Goal: Task Accomplishment & Management: Use online tool/utility

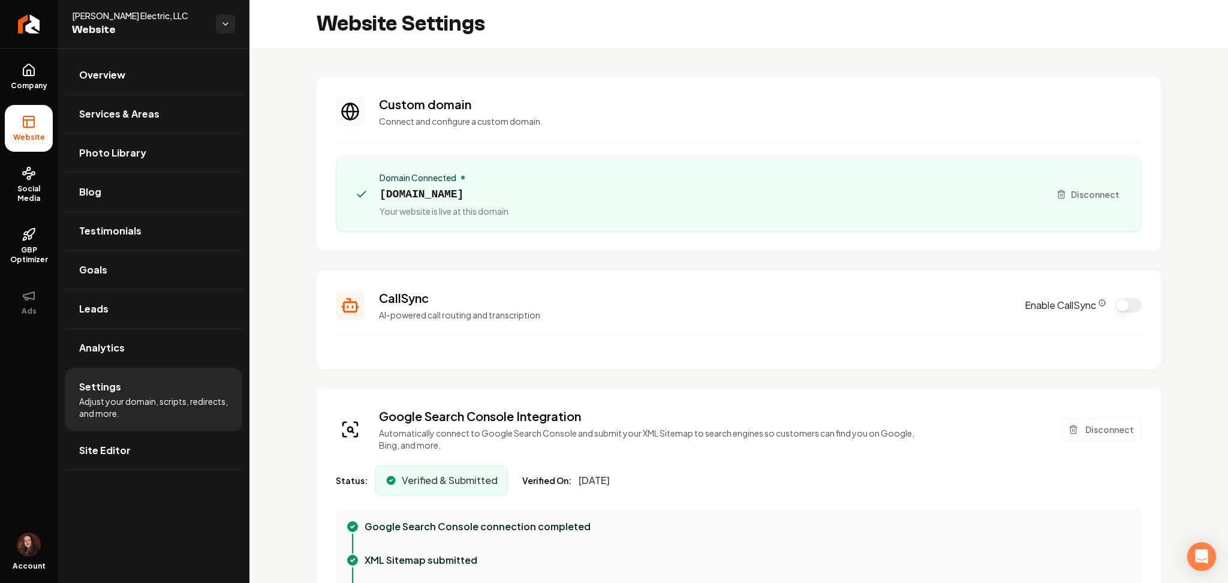
drag, startPoint x: 143, startPoint y: 443, endPoint x: 144, endPoint y: 427, distance: 16.2
click at [143, 444] on link "Site Editor" at bounding box center [153, 450] width 177 height 38
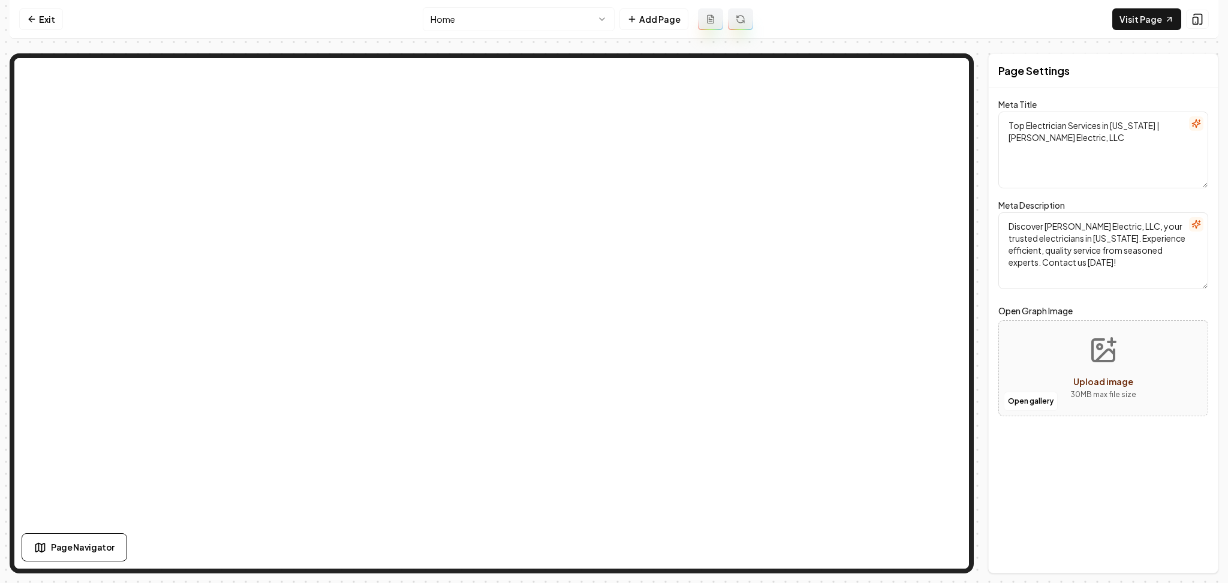
click at [489, 19] on html "Computer Required This feature is only available on a computer. Please switch t…" at bounding box center [614, 291] width 1228 height 583
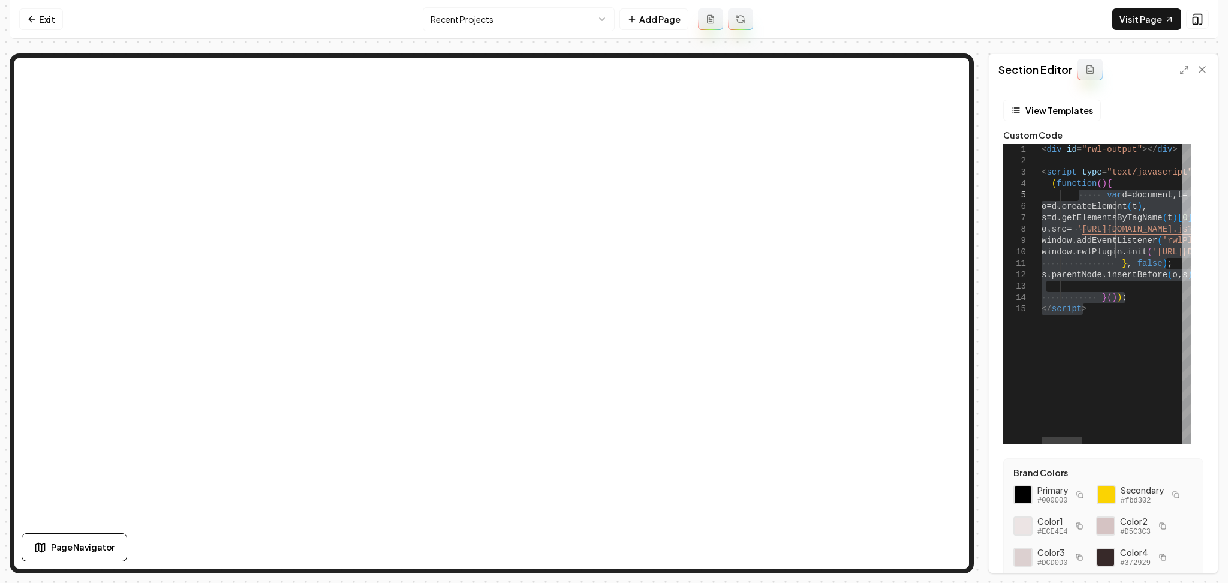
drag, startPoint x: 1114, startPoint y: 330, endPoint x: 1079, endPoint y: 222, distance: 113.4
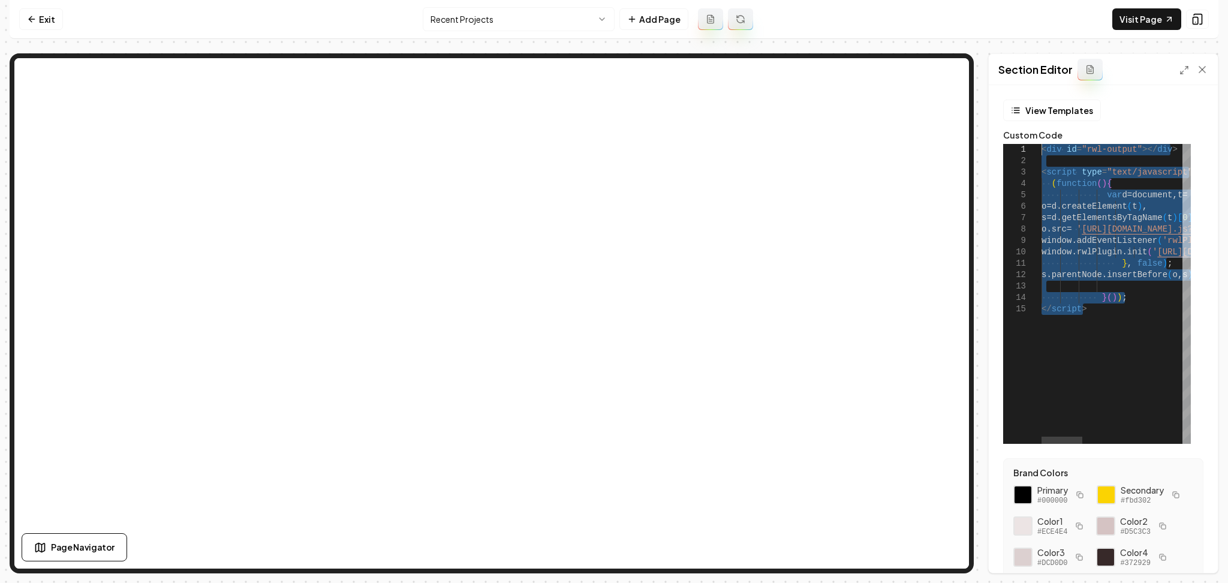
drag, startPoint x: 1122, startPoint y: 316, endPoint x: 1020, endPoint y: 140, distance: 203.1
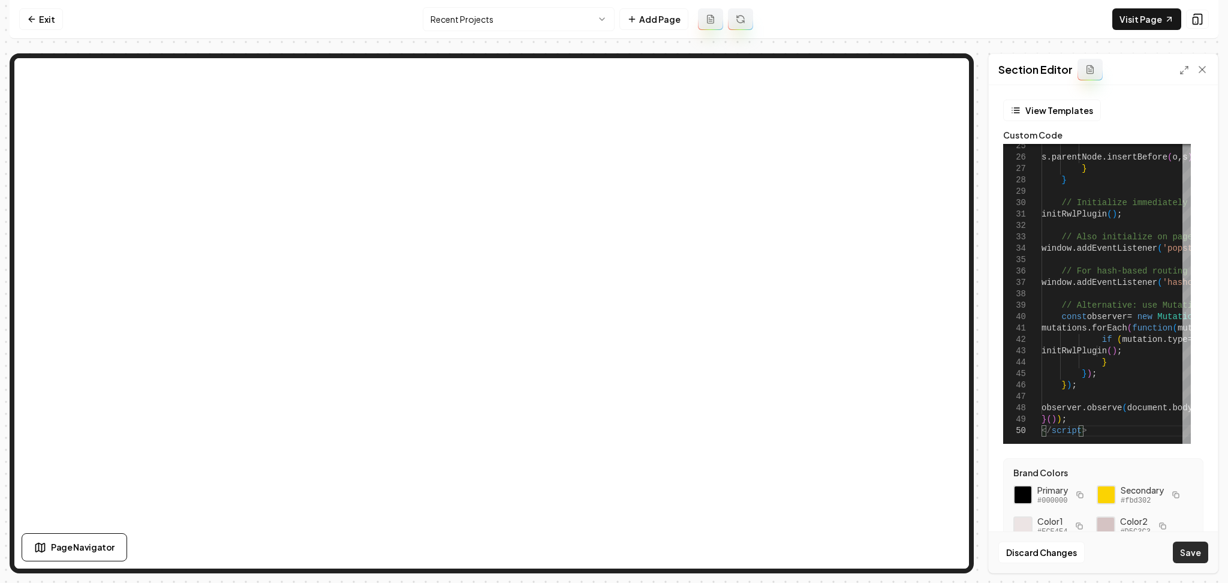
click at [1197, 557] on button "Save" at bounding box center [1190, 552] width 35 height 22
click at [1137, 19] on link "Visit Page" at bounding box center [1146, 19] width 69 height 22
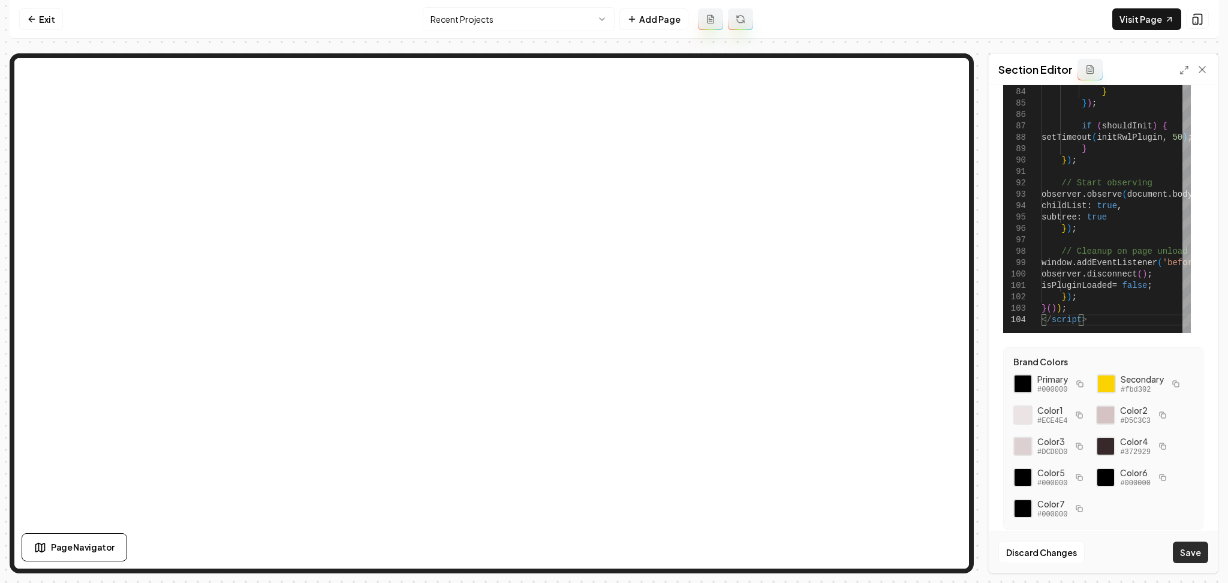
scroll to position [141, 0]
click at [1199, 552] on button "Save" at bounding box center [1190, 552] width 35 height 22
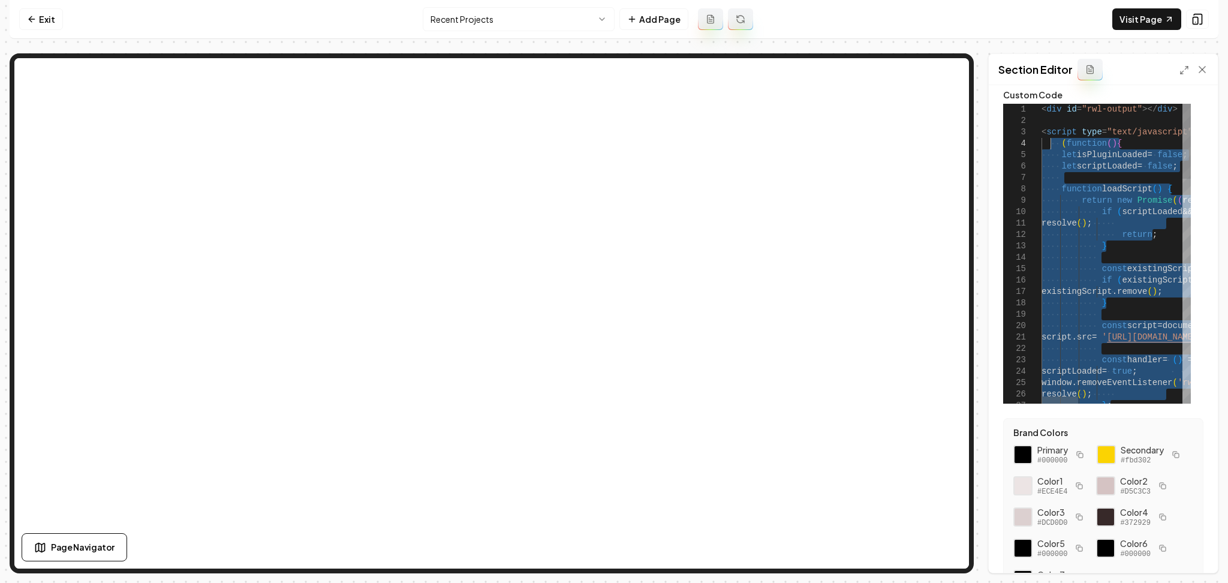
scroll to position [0, 0]
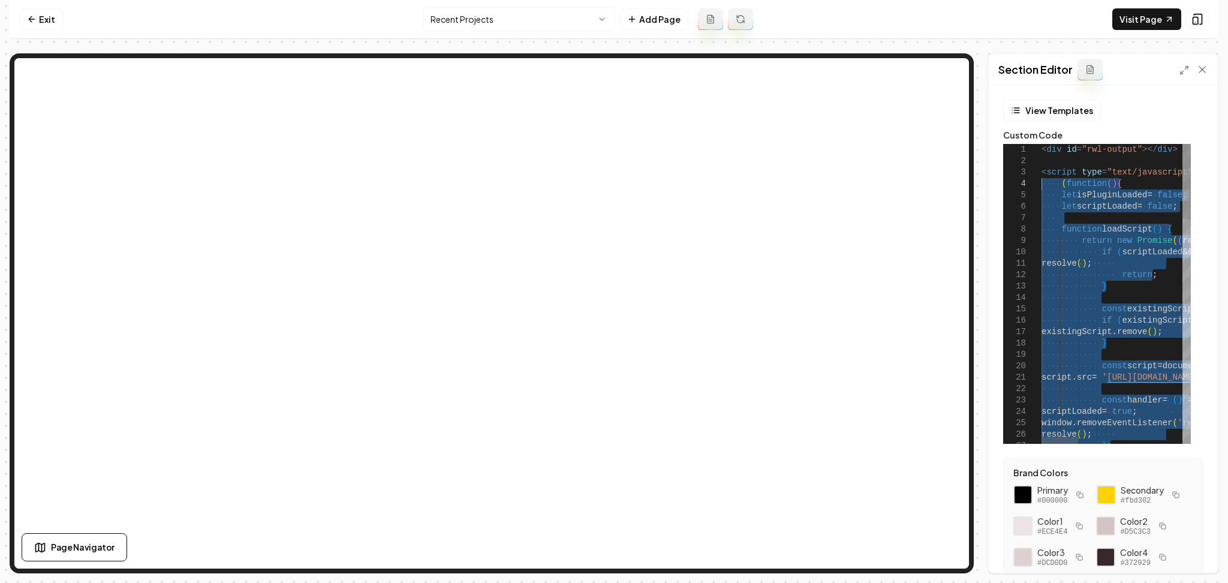
drag, startPoint x: 1067, startPoint y: 257, endPoint x: 1043, endPoint y: 188, distance: 72.4
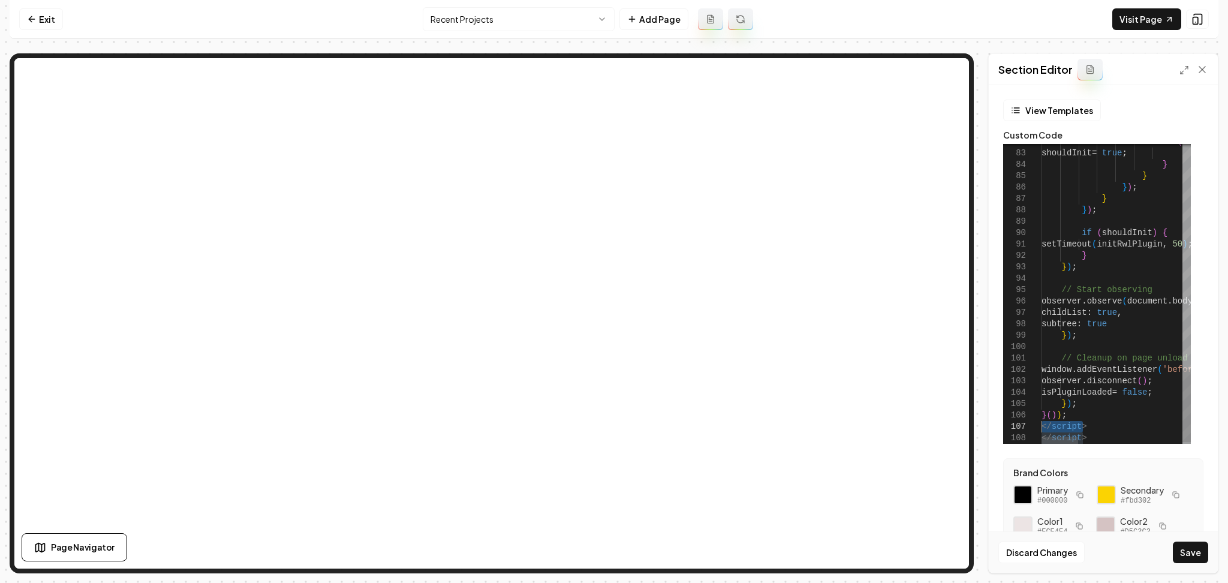
drag, startPoint x: 1092, startPoint y: 424, endPoint x: 1012, endPoint y: 426, distance: 80.4
click at [1201, 557] on button "Save" at bounding box center [1190, 552] width 35 height 22
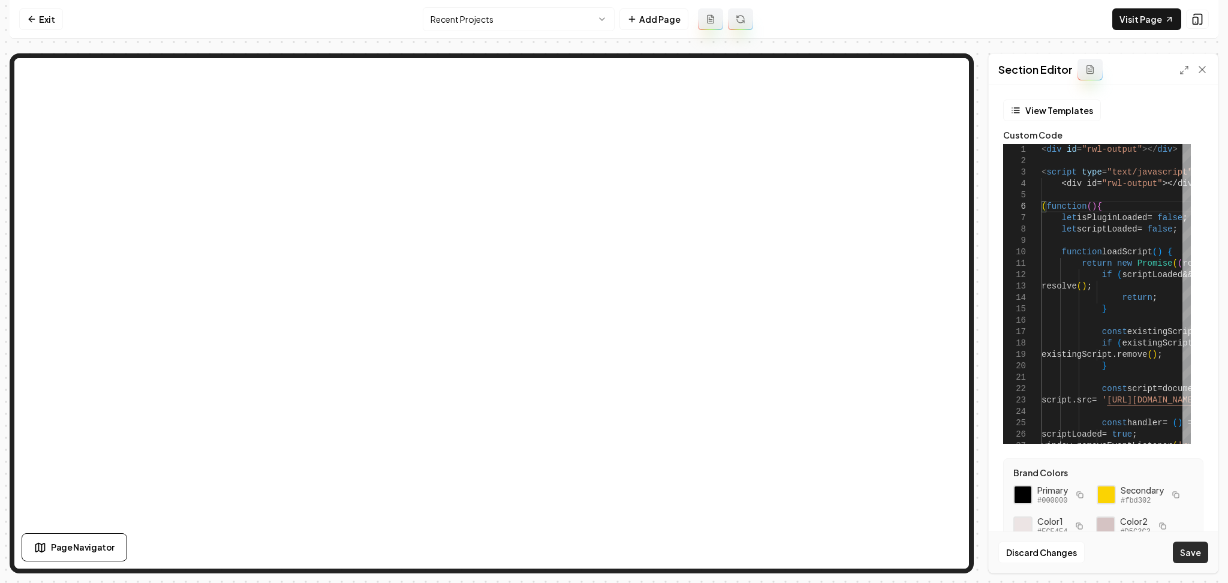
click at [1196, 554] on button "Save" at bounding box center [1190, 552] width 35 height 22
click at [1134, 22] on link "Visit Page" at bounding box center [1146, 19] width 69 height 22
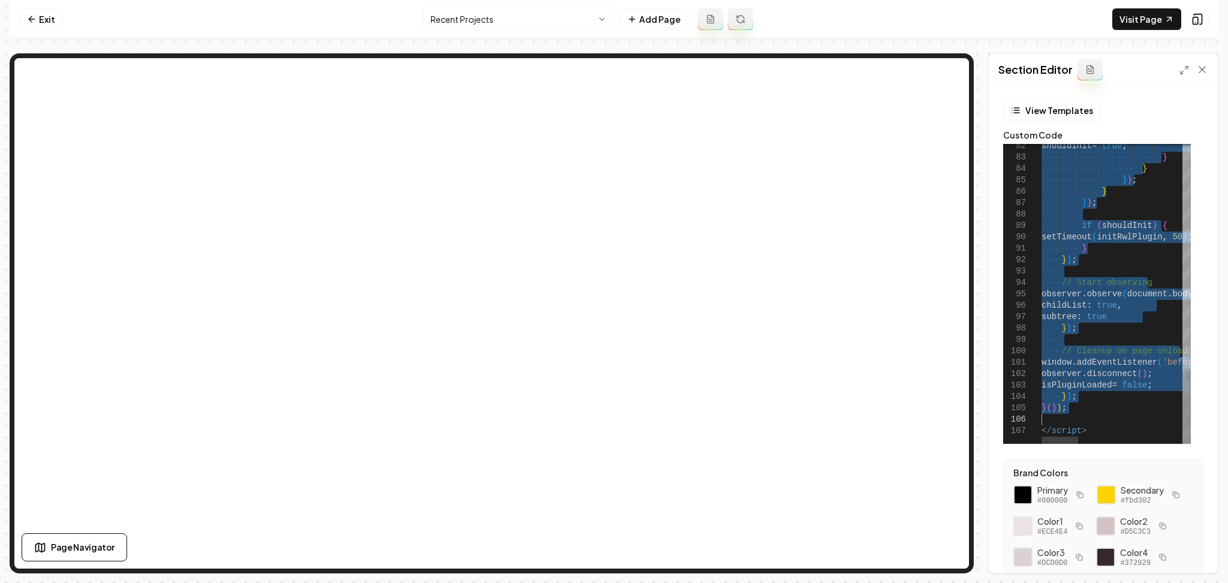
drag, startPoint x: 1047, startPoint y: 188, endPoint x: 1071, endPoint y: 415, distance: 227.9
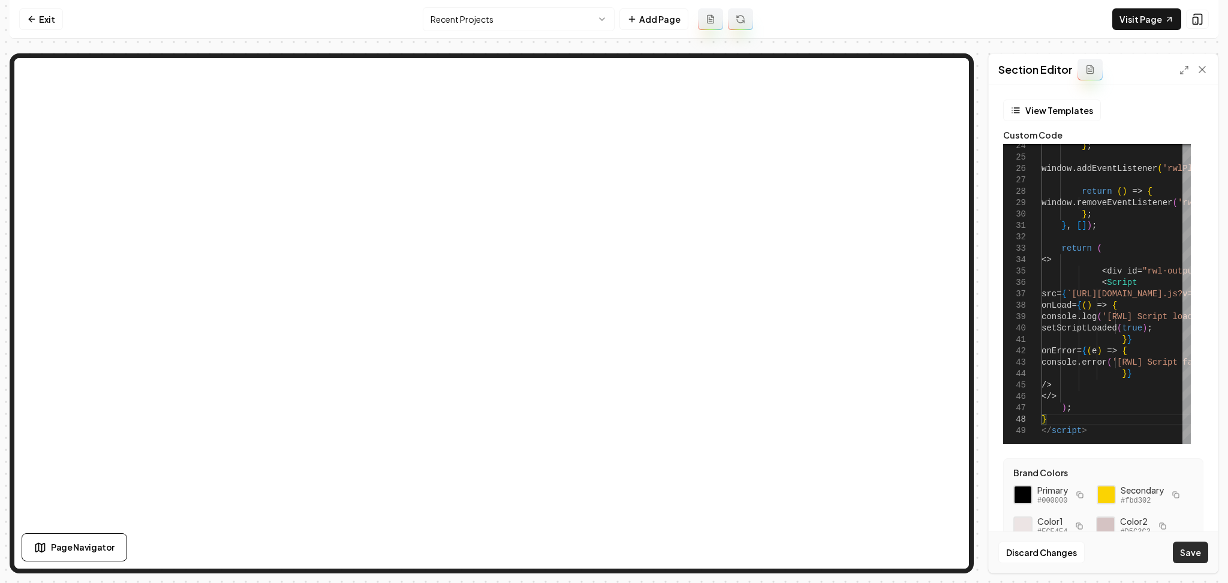
click at [1194, 560] on button "Save" at bounding box center [1190, 552] width 35 height 22
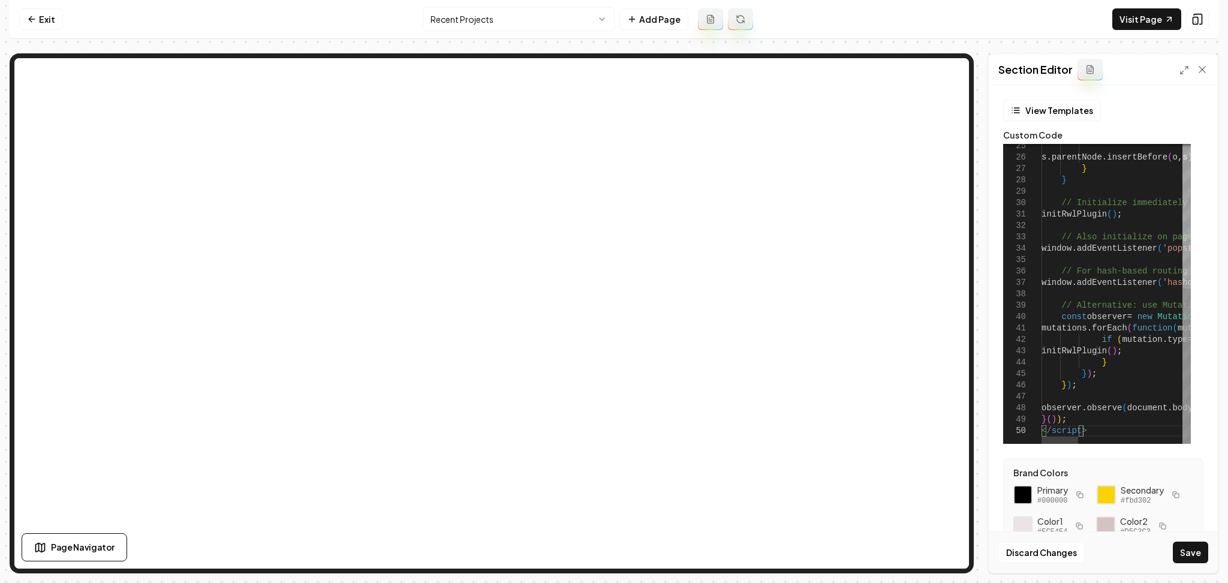
type textarea "**********"
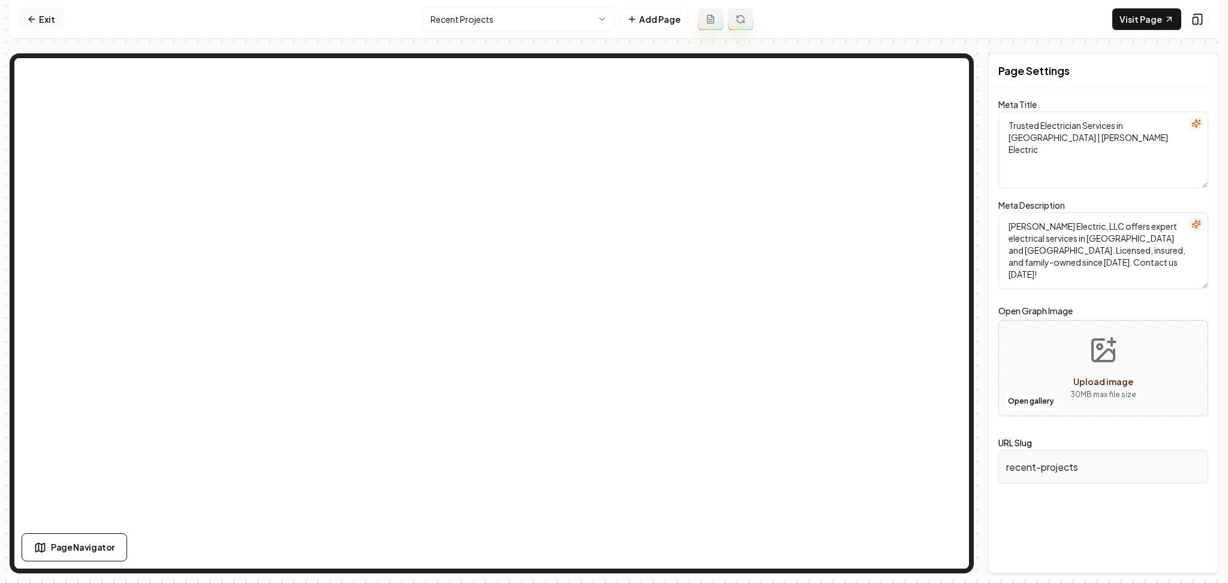
click at [29, 17] on icon at bounding box center [32, 19] width 10 height 10
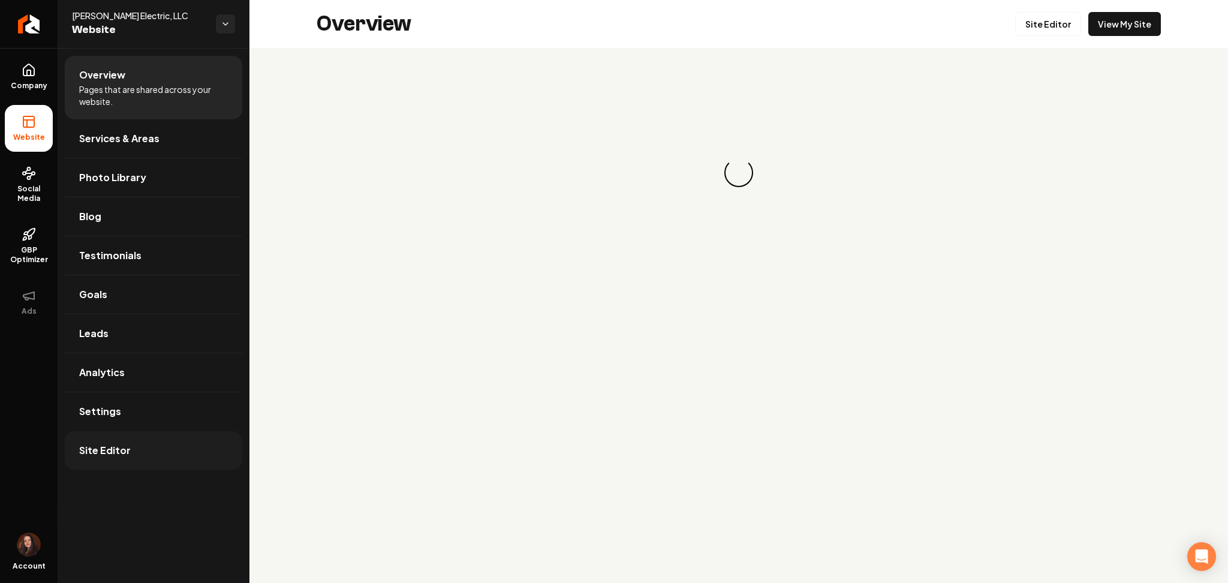
click at [107, 453] on span "Site Editor" at bounding box center [105, 450] width 52 height 14
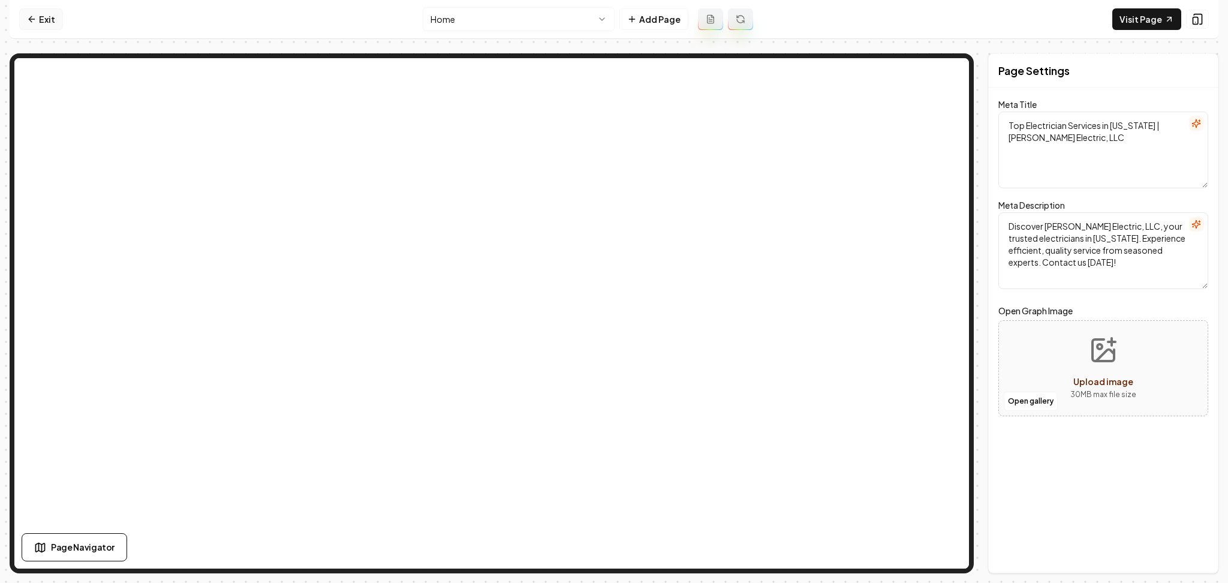
click at [38, 10] on link "Exit" at bounding box center [41, 19] width 44 height 22
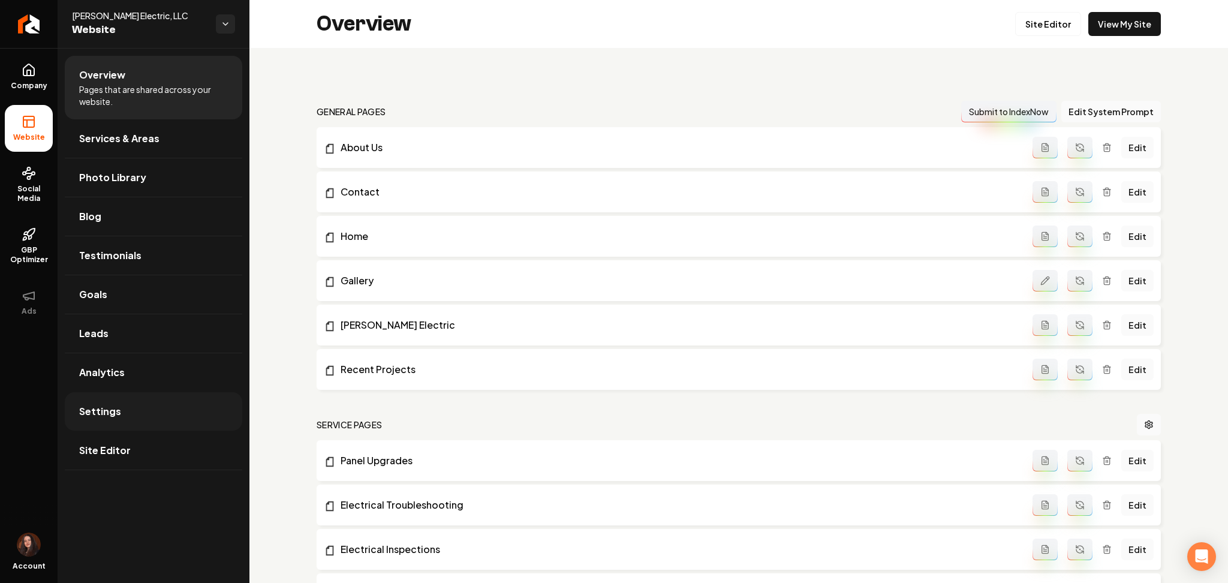
click at [132, 418] on link "Settings" at bounding box center [153, 411] width 177 height 38
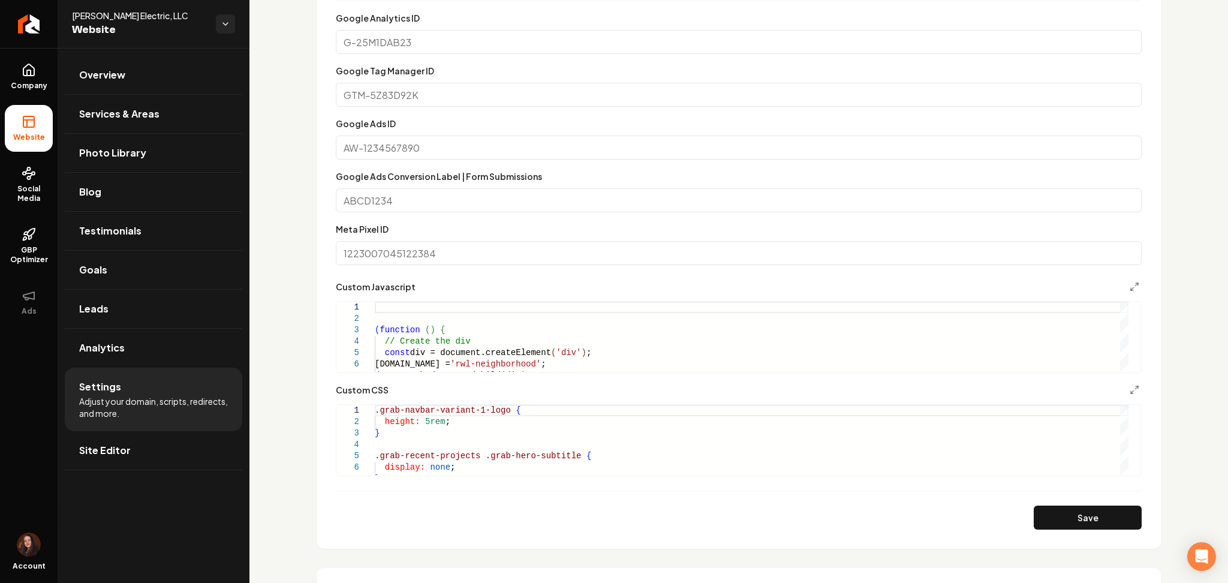
scroll to position [719, 0]
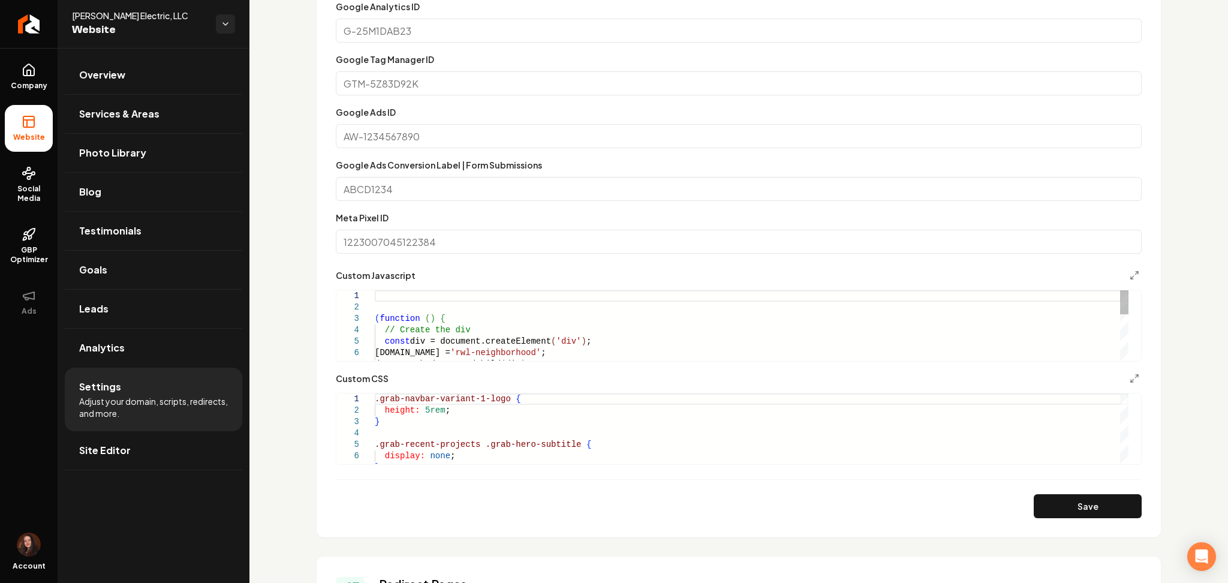
click at [399, 297] on div "( function ( ) { // Create the div const div = document.createElement ( 'div' )…" at bounding box center [752, 392] width 754 height 205
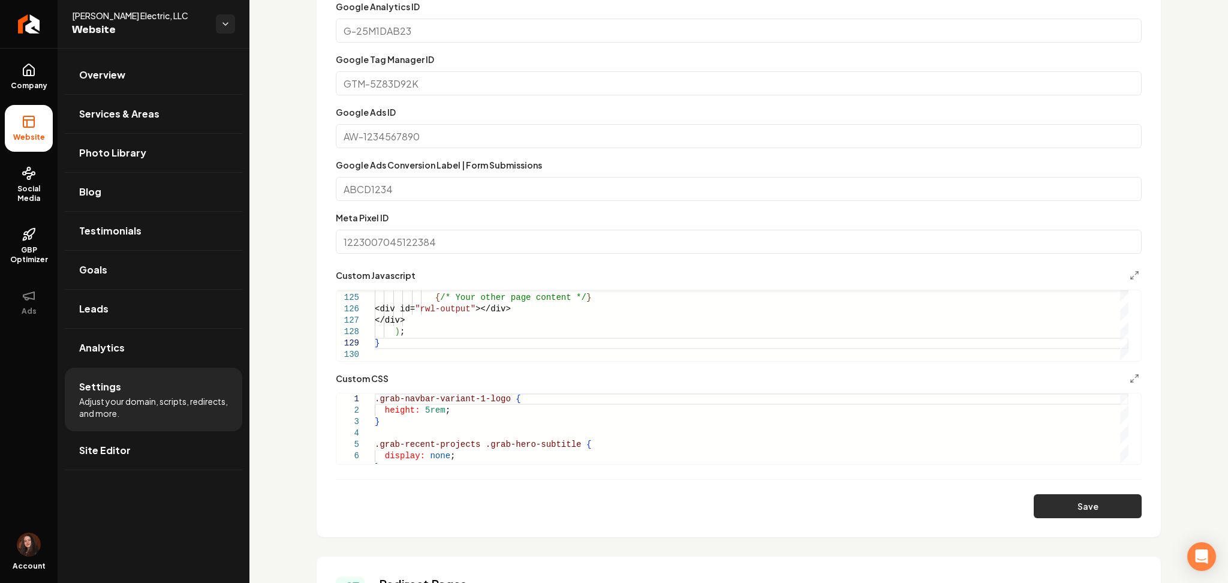
click at [1052, 508] on button "Save" at bounding box center [1088, 506] width 108 height 24
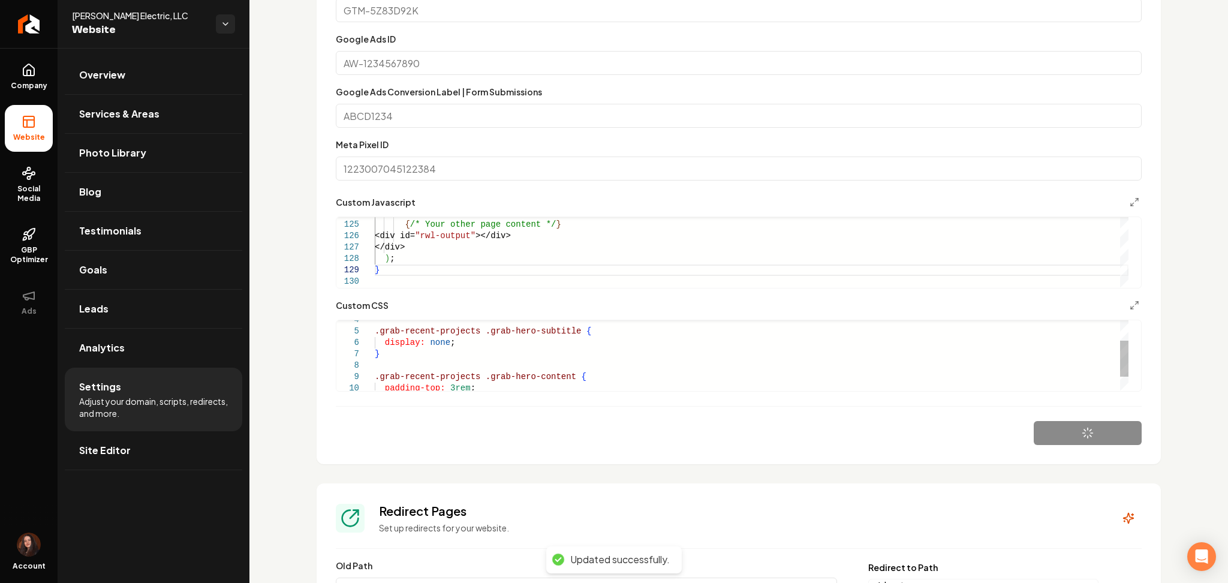
scroll to position [799, 0]
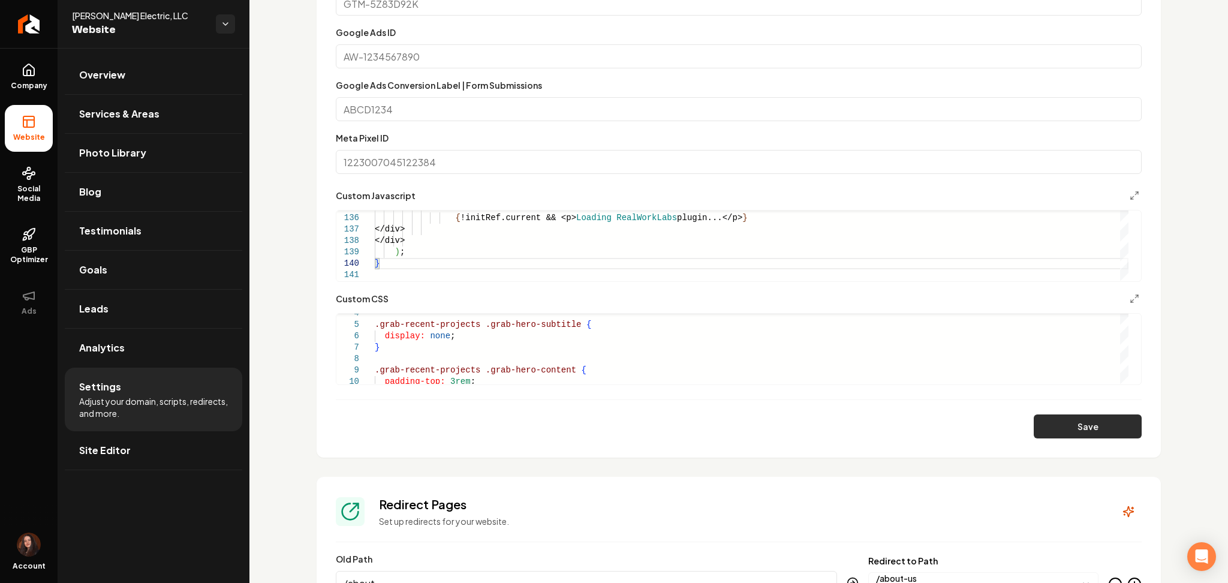
click at [1074, 429] on button "Save" at bounding box center [1088, 426] width 108 height 24
type textarea "**********"
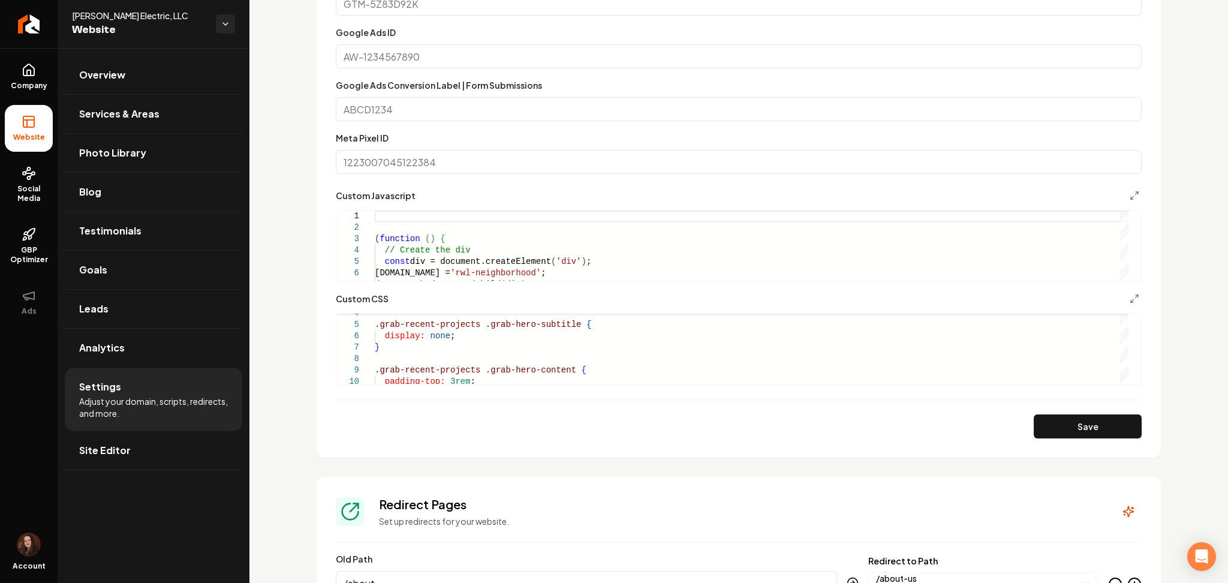
click at [1082, 438] on div "Save" at bounding box center [739, 426] width 806 height 24
click at [1067, 424] on button "Save" at bounding box center [1088, 426] width 108 height 24
click at [155, 466] on link "Site Editor" at bounding box center [153, 450] width 177 height 38
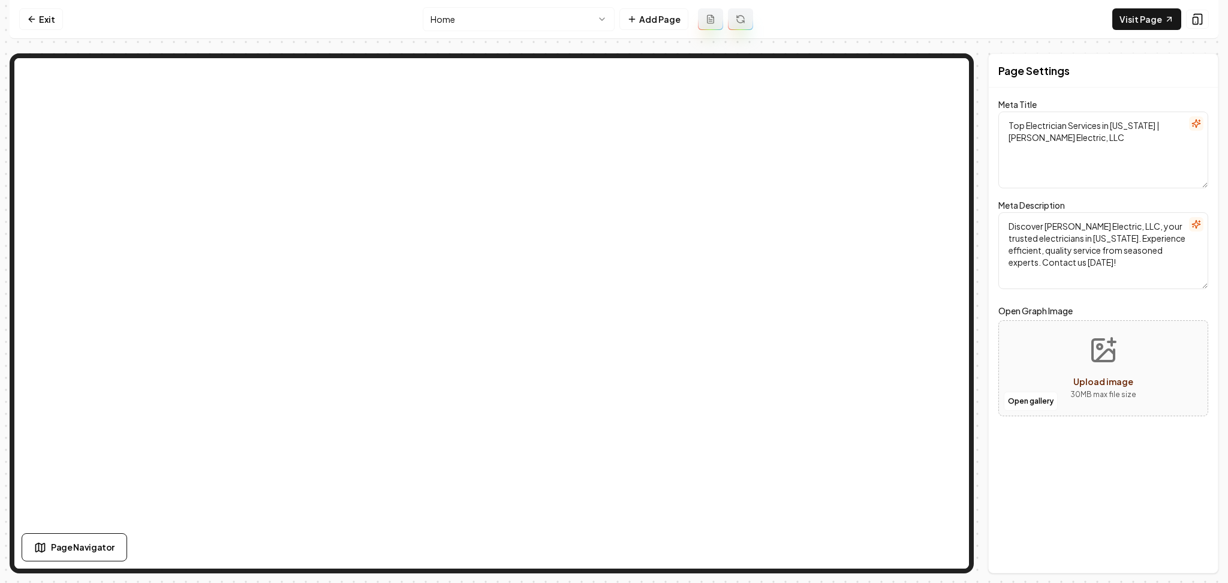
click at [490, 3] on nav "Exit Home Add Page Visit Page" at bounding box center [614, 19] width 1209 height 39
click at [487, 13] on html "Computer Required This feature is only available on a computer. Please switch t…" at bounding box center [614, 291] width 1228 height 583
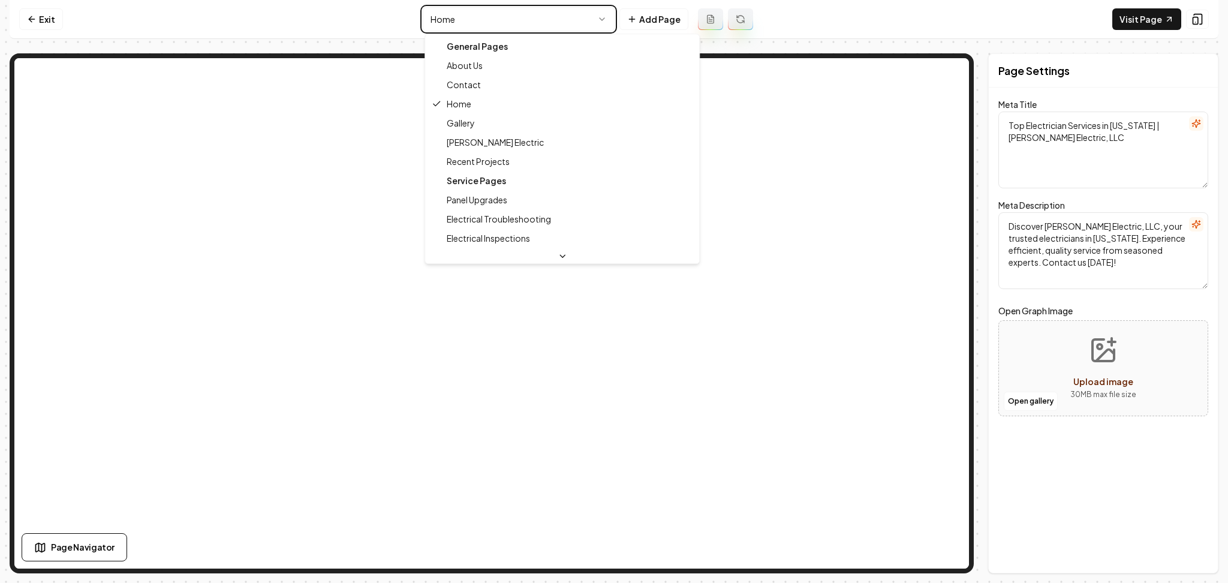
type textarea "Trusted Electrician Services in [GEOGRAPHIC_DATA] | [PERSON_NAME] Electric"
type textarea "[PERSON_NAME] Electric, LLC offers expert electrical services in [GEOGRAPHIC_DA…"
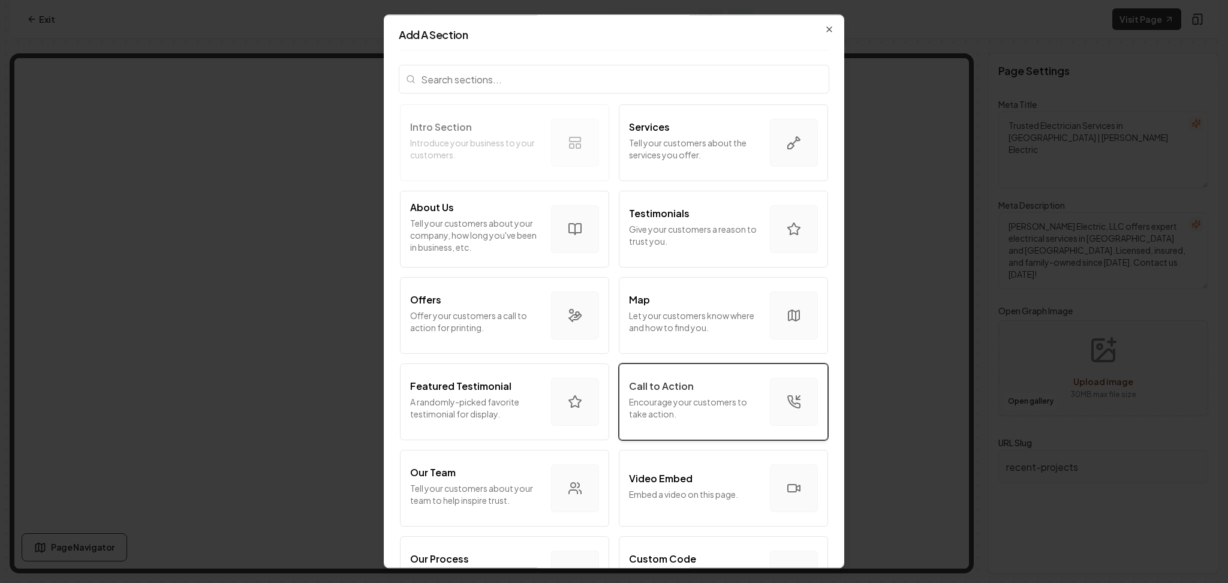
scroll to position [240, 0]
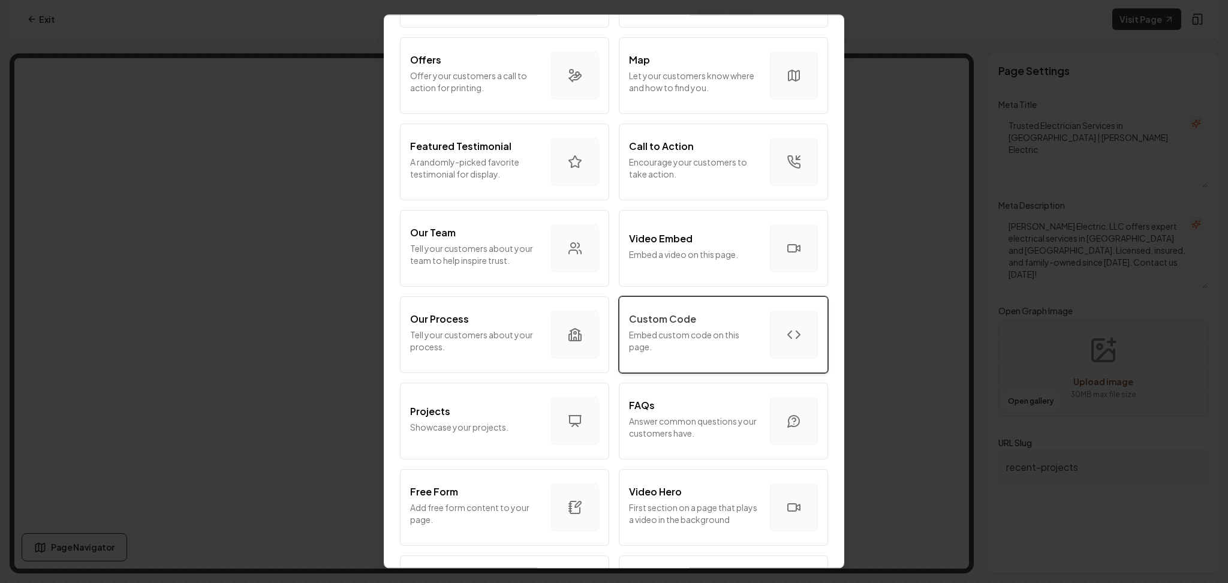
click at [682, 335] on p "Embed custom code on this page." at bounding box center [694, 341] width 131 height 24
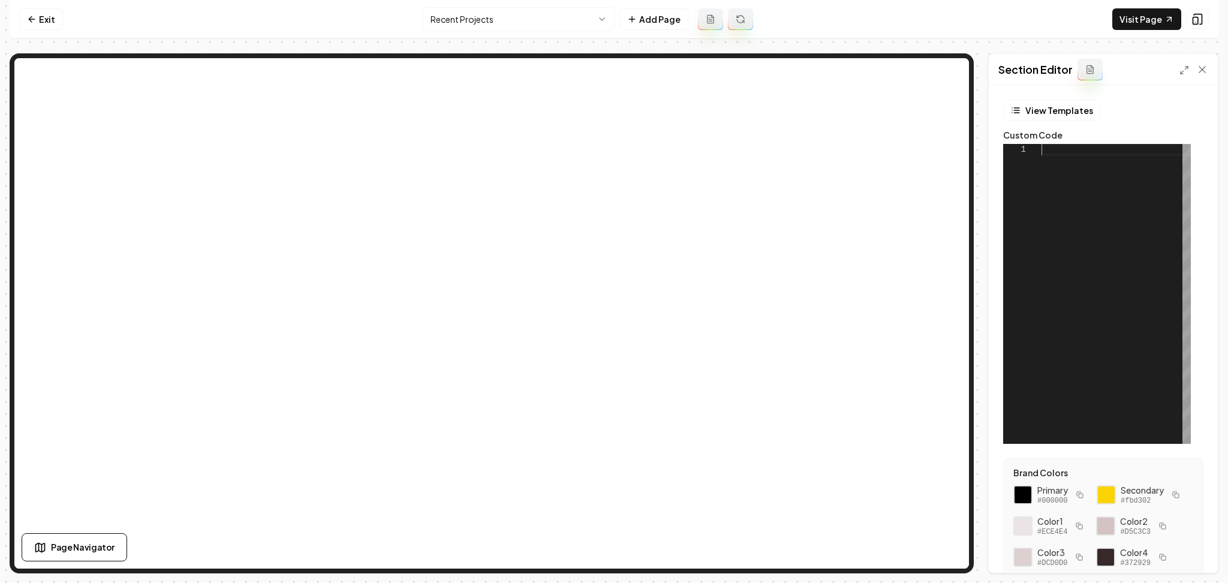
click at [1059, 222] on div at bounding box center [1115, 294] width 149 height 300
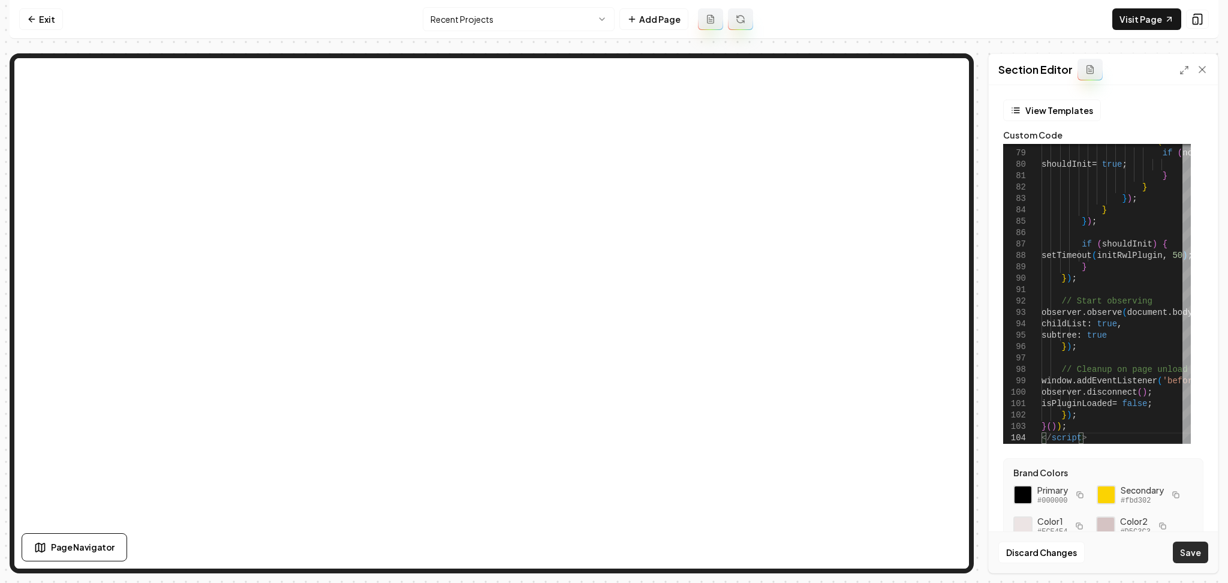
click at [1201, 555] on button "Save" at bounding box center [1190, 552] width 35 height 22
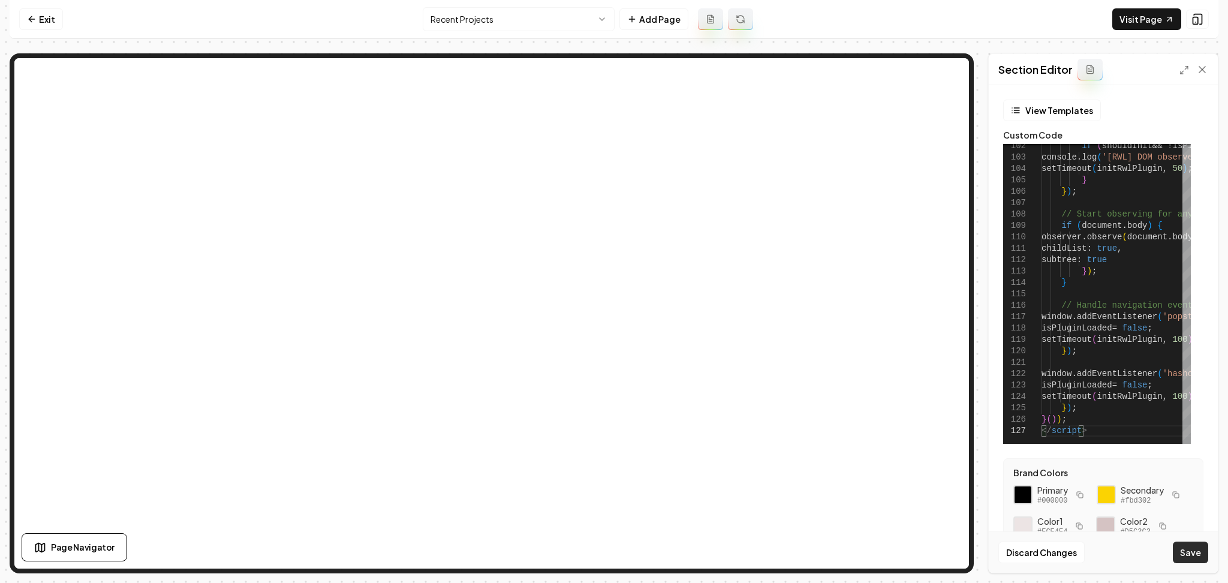
click at [1191, 552] on button "Save" at bounding box center [1190, 552] width 35 height 22
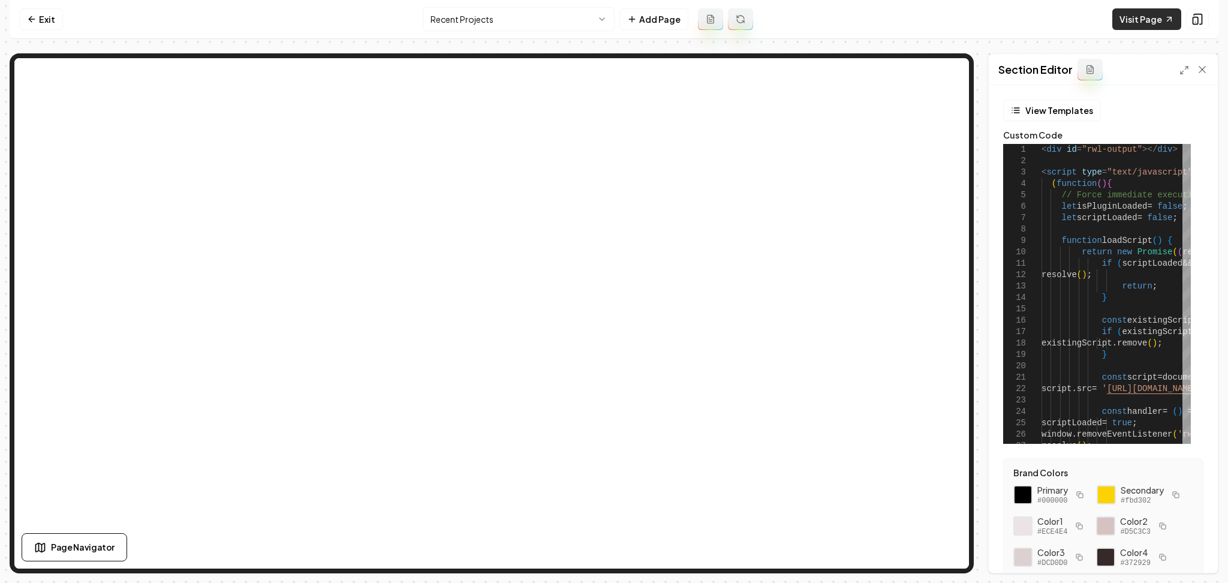
click at [1126, 22] on link "Visit Page" at bounding box center [1146, 19] width 69 height 22
click at [1003, 230] on div "8" at bounding box center [1014, 229] width 23 height 11
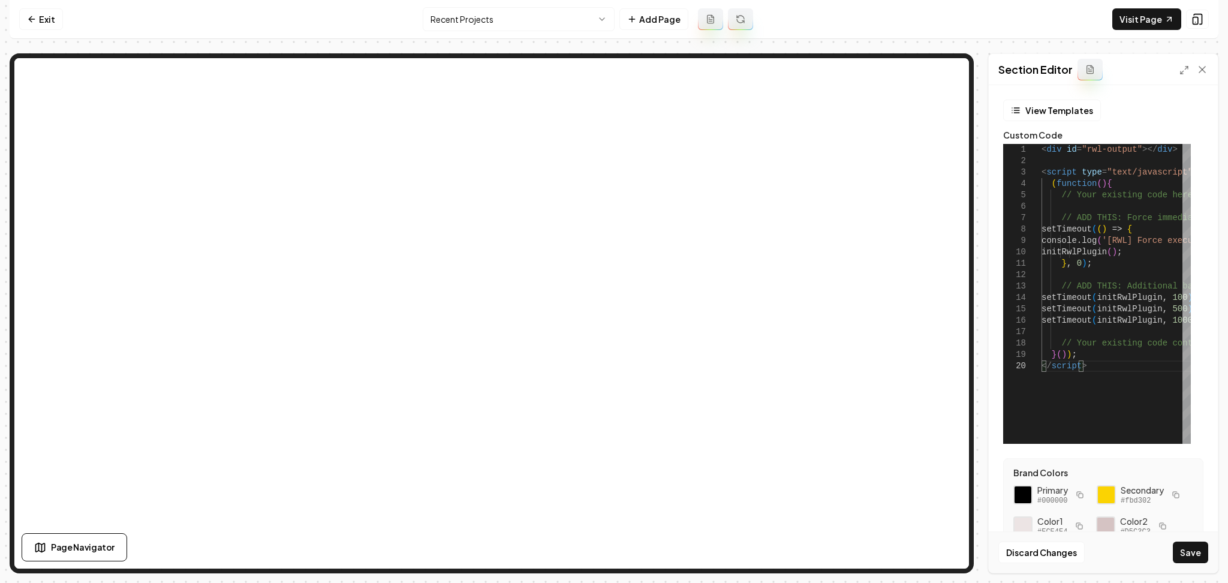
click at [1177, 550] on button "Save" at bounding box center [1190, 552] width 35 height 22
click at [1134, 17] on link "Visit Page" at bounding box center [1146, 19] width 69 height 22
click at [1059, 329] on div "// Your existing code continues... } ( ) ) ; </ script > setTimeout ( initRwlPl…" at bounding box center [1204, 294] width 326 height 300
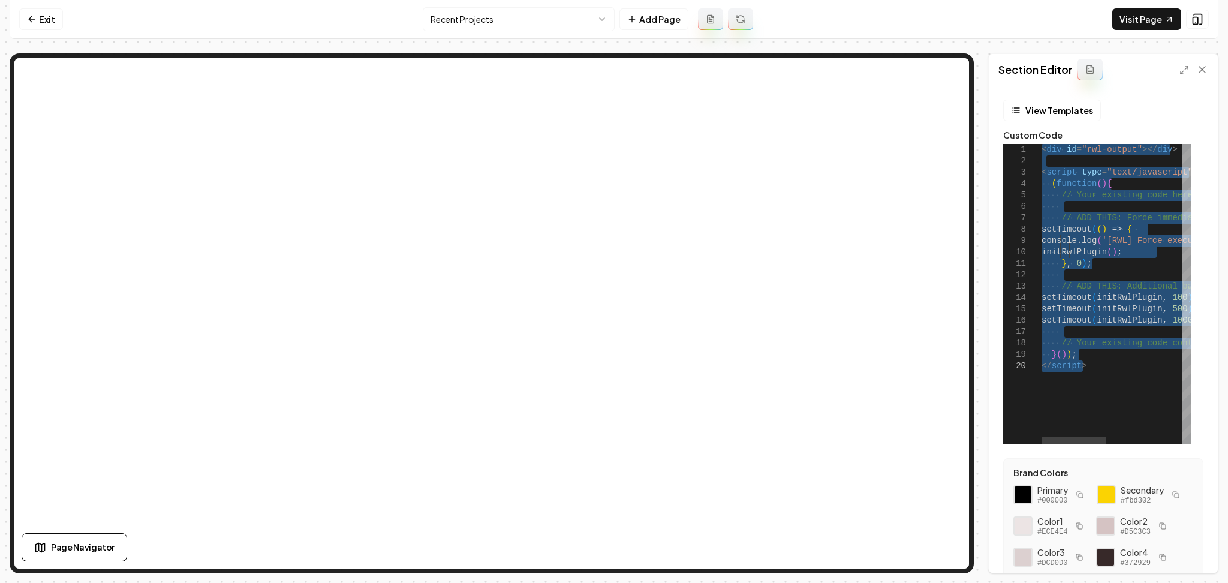
click at [1059, 329] on div "// Your existing code continues... } ( ) ) ; </ script > setTimeout ( initRwlPl…" at bounding box center [1204, 294] width 326 height 300
type textarea "**********"
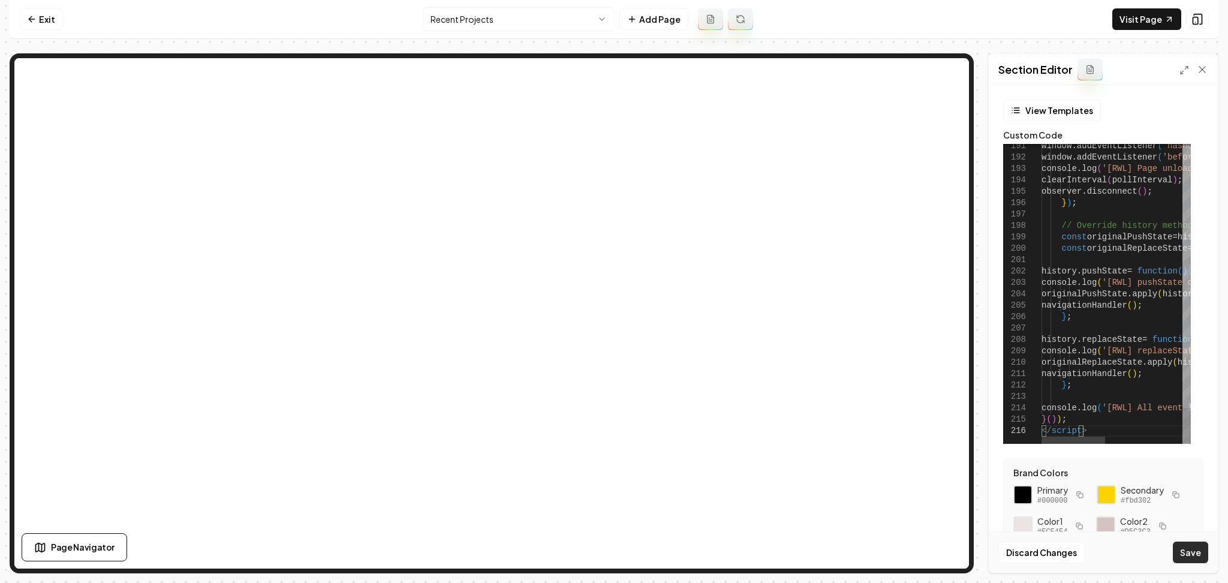
click at [1186, 538] on div "Discard Changes Save" at bounding box center [1103, 551] width 229 height 41
click at [1190, 554] on button "Save" at bounding box center [1190, 552] width 35 height 22
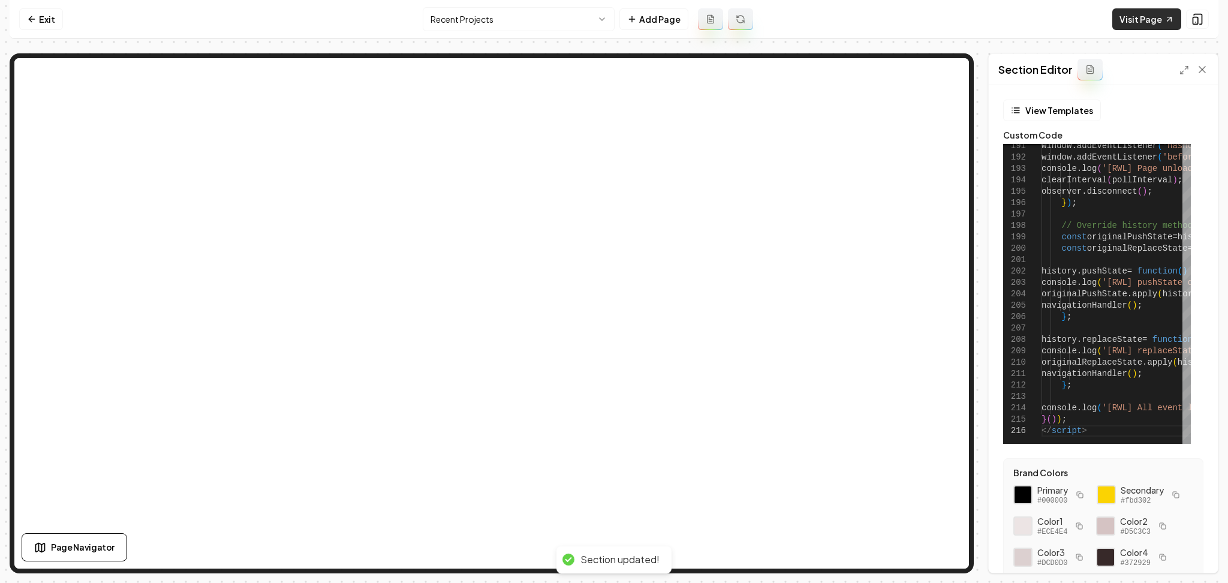
click at [1134, 20] on link "Visit Page" at bounding box center [1146, 19] width 69 height 22
click at [30, 15] on icon at bounding box center [32, 19] width 10 height 10
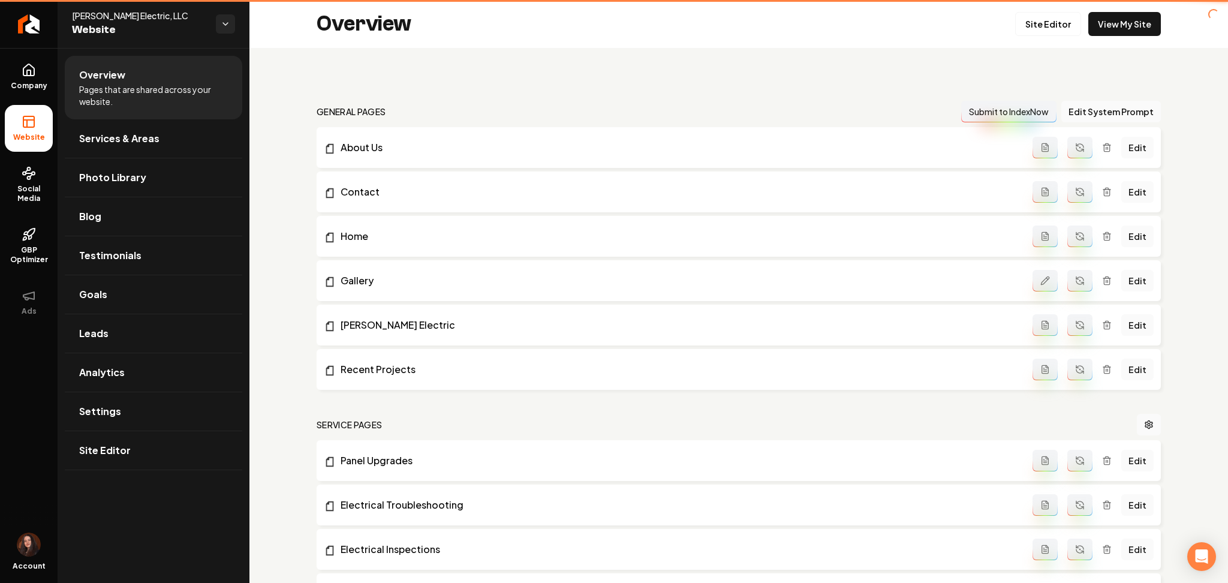
click at [31, 19] on icon "Return to dashboard" at bounding box center [29, 24] width 10 height 10
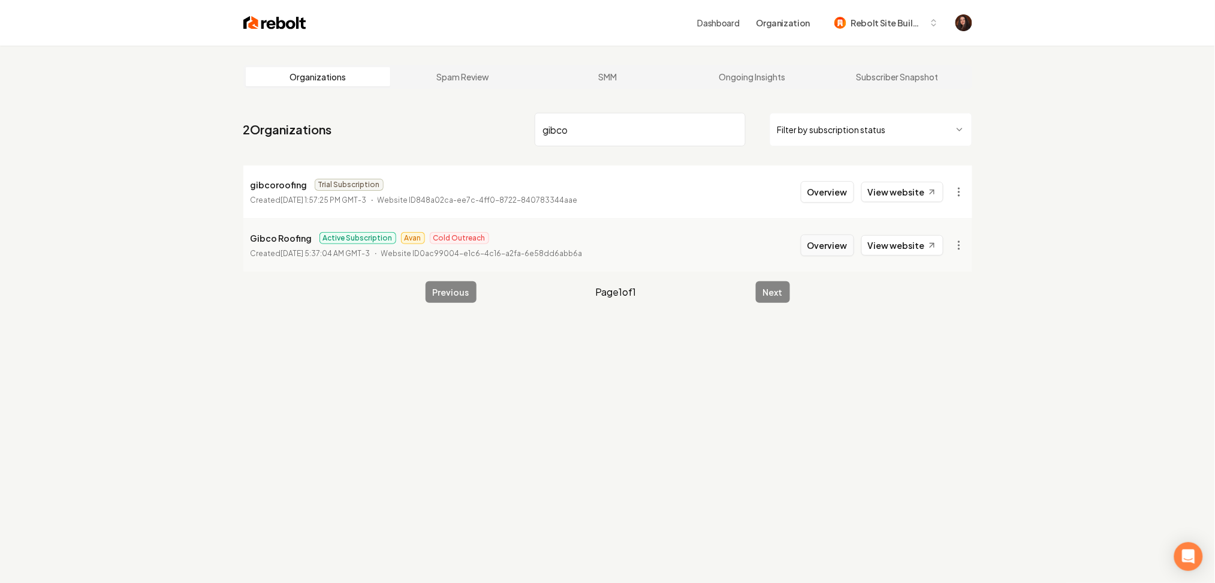
type input "gibco"
click at [825, 243] on button "Overview" at bounding box center [827, 245] width 53 height 22
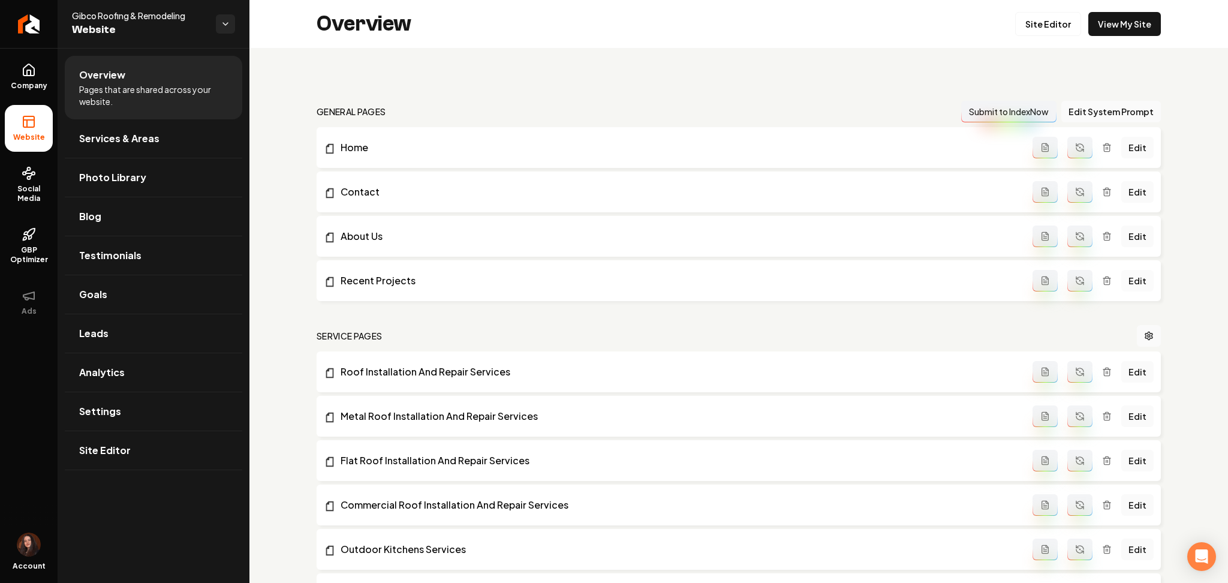
click at [1123, 281] on link "Edit" at bounding box center [1137, 281] width 32 height 22
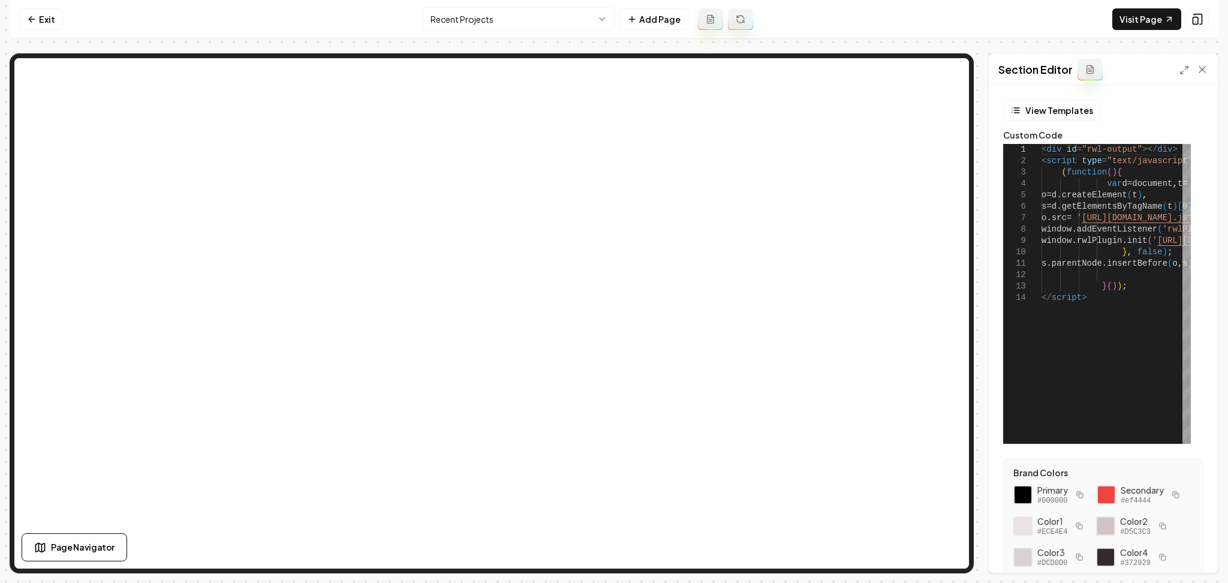
click at [1178, 68] on div "Section Editor" at bounding box center [1103, 69] width 229 height 31
click at [1181, 67] on icon at bounding box center [1184, 70] width 10 height 10
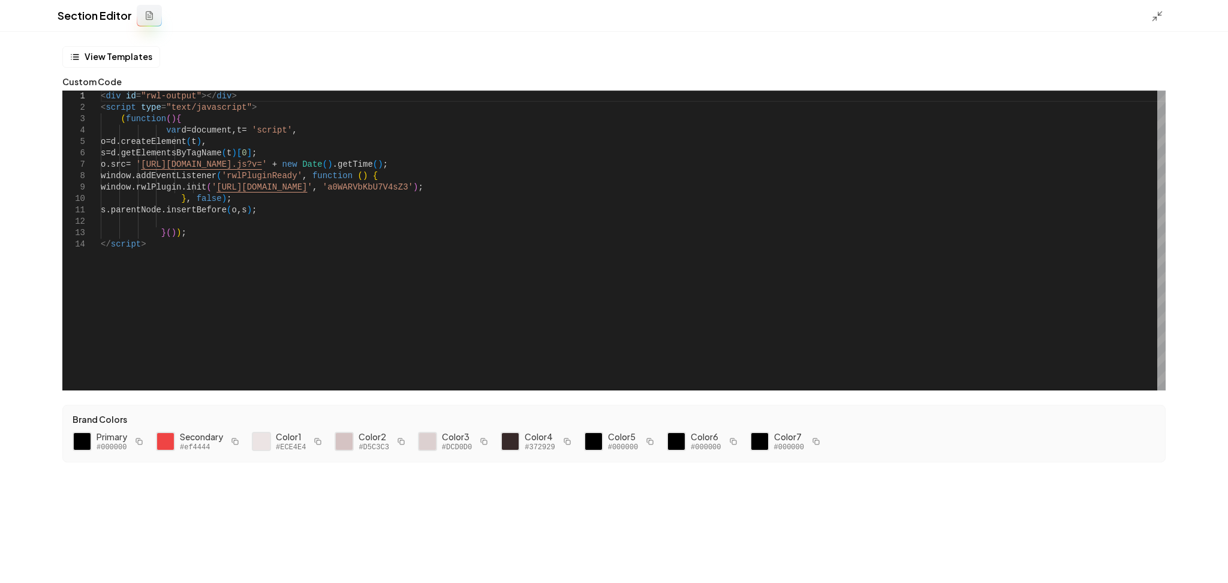
scroll to position [0, 3]
drag, startPoint x: 315, startPoint y: 276, endPoint x: 109, endPoint y: 270, distance: 206.9
click at [107, 270] on div "< div id = "rwl-output" ></ div > < script type = "text/javascript" > ( functio…" at bounding box center [633, 241] width 1065 height 300
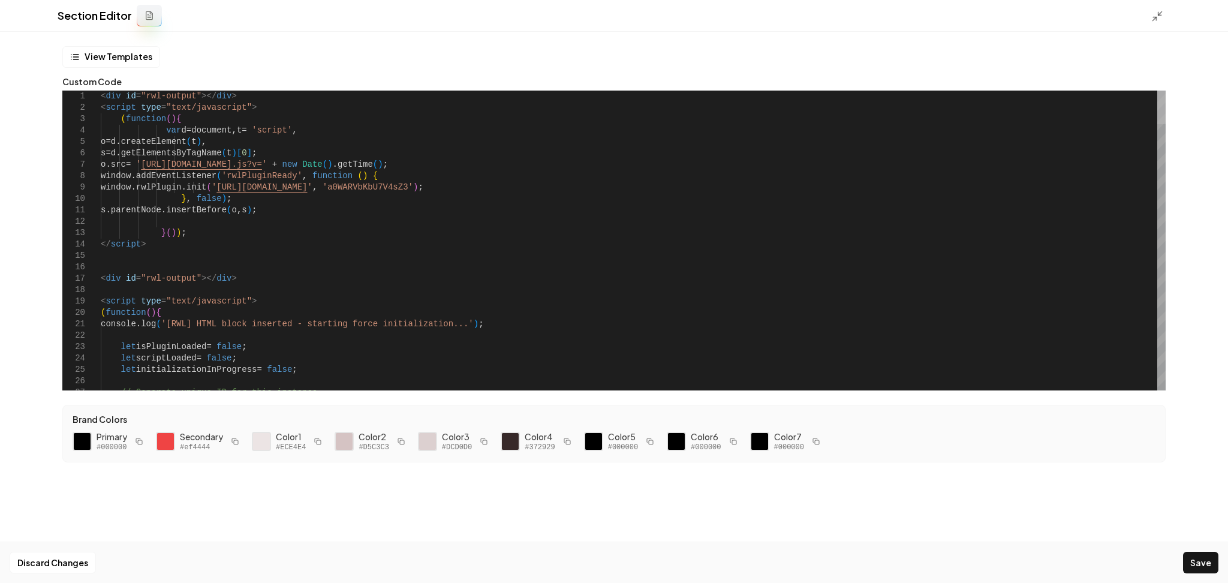
click at [1165, 91] on div at bounding box center [1161, 108] width 8 height 34
drag, startPoint x: 525, startPoint y: 186, endPoint x: 451, endPoint y: 190, distance: 74.4
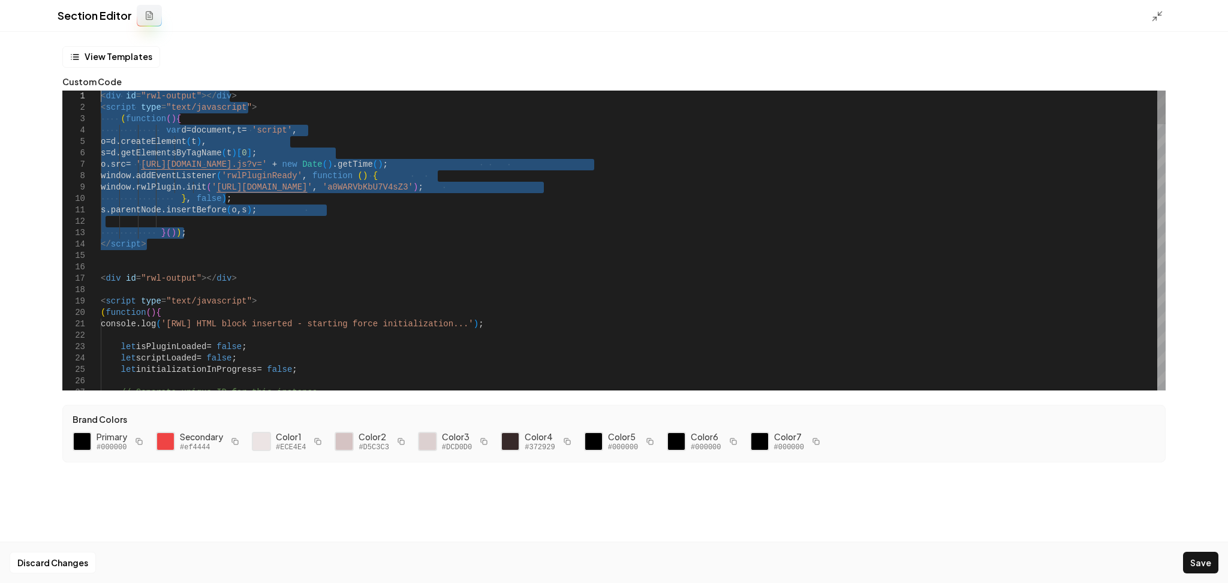
drag, startPoint x: 159, startPoint y: 257, endPoint x: 29, endPoint y: 29, distance: 261.5
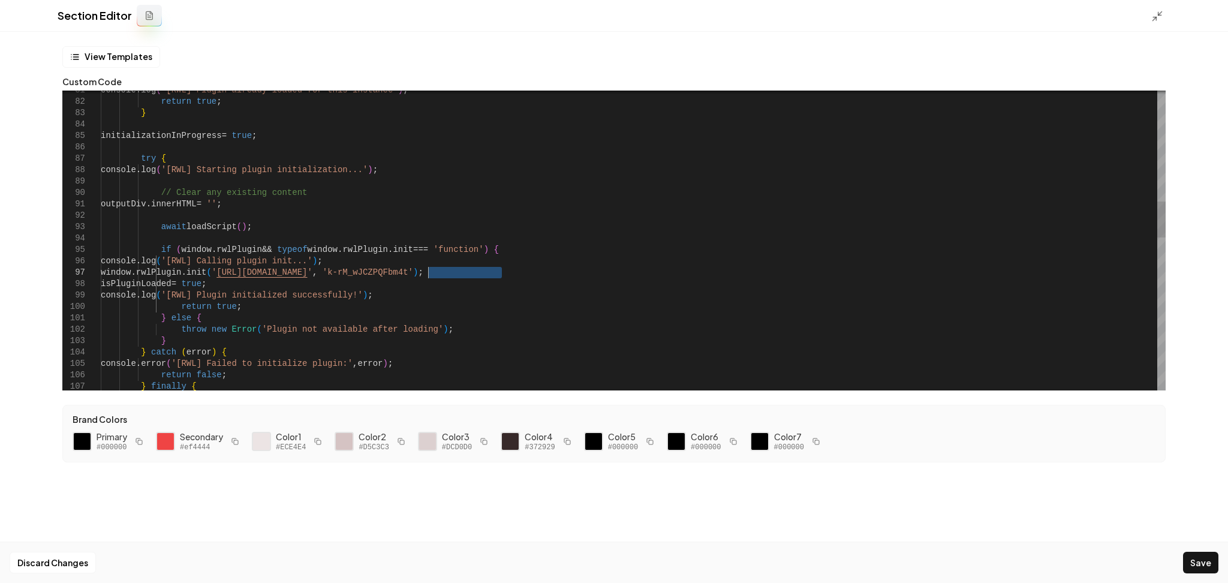
drag, startPoint x: 504, startPoint y: 272, endPoint x: 427, endPoint y: 273, distance: 76.1
click at [427, 273] on div "console . log ( '[RWL] Plugin already loaded for this instance' ) ; return true…" at bounding box center [633, 414] width 1065 height 2483
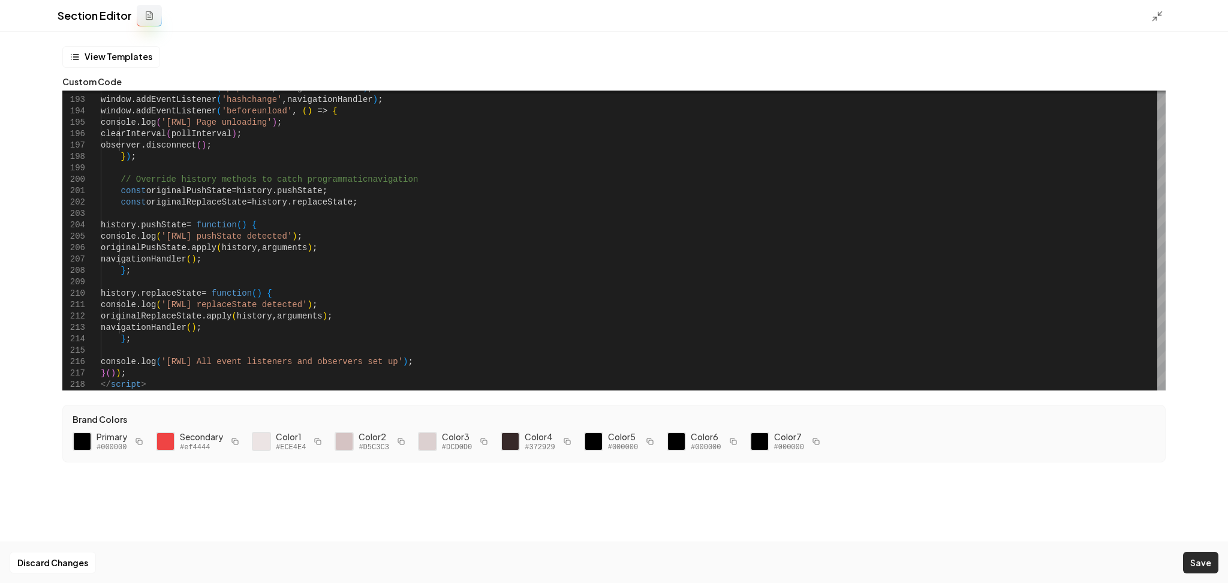
click at [1207, 559] on button "Save" at bounding box center [1200, 563] width 35 height 22
type textarea "**********"
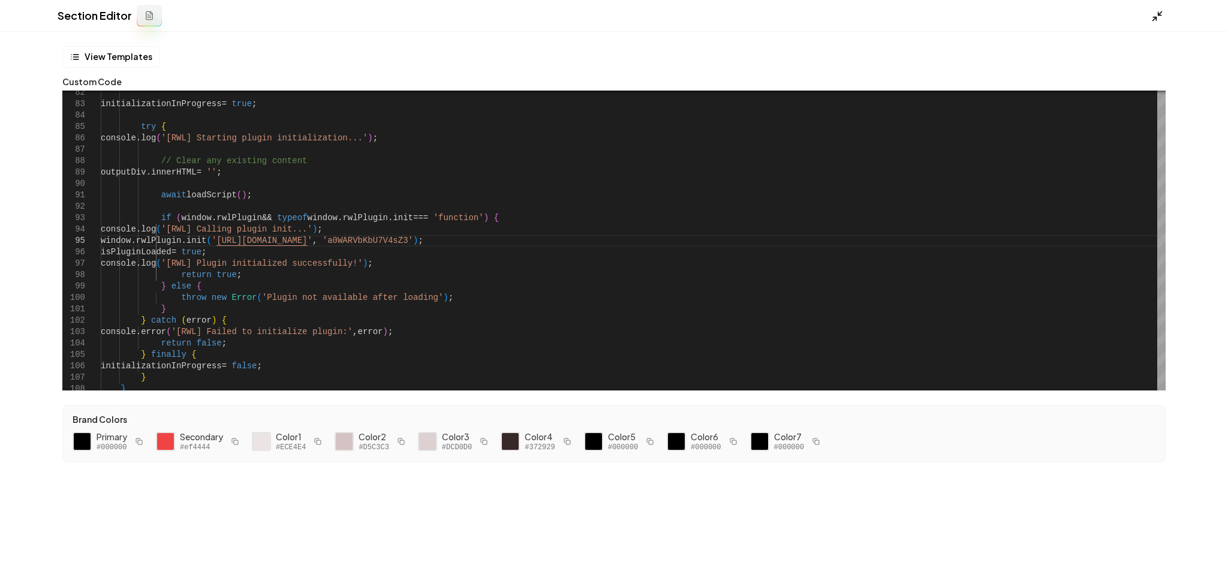
click at [1152, 19] on icon at bounding box center [1157, 16] width 12 height 12
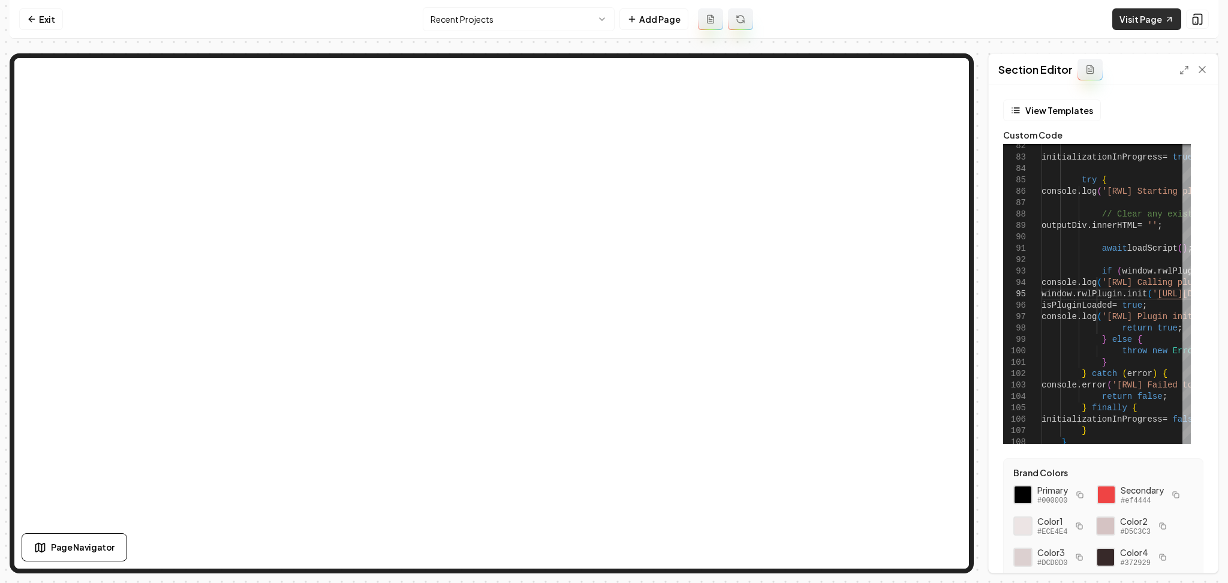
click at [1143, 19] on link "Visit Page" at bounding box center [1146, 19] width 69 height 22
